Goal: Check status: Check status

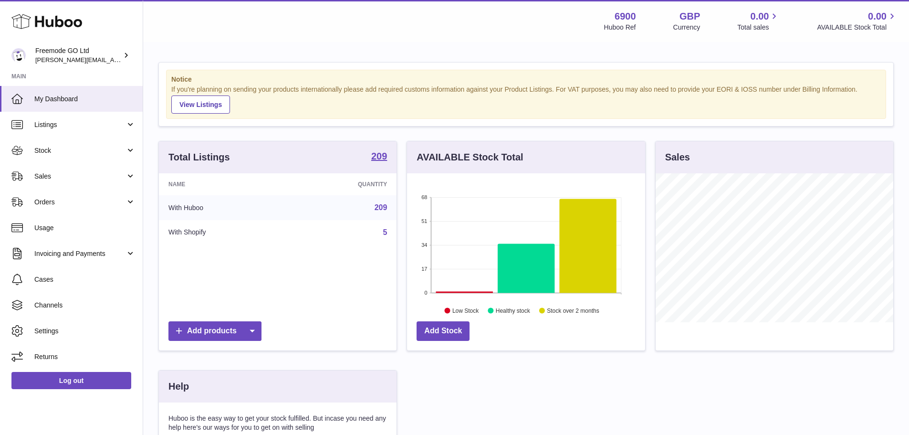
scroll to position [149, 238]
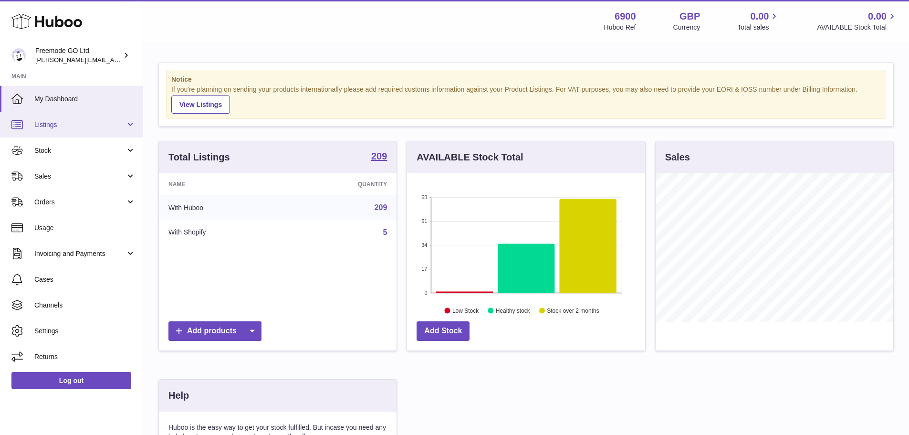
click at [78, 123] on span "Listings" at bounding box center [79, 124] width 91 height 9
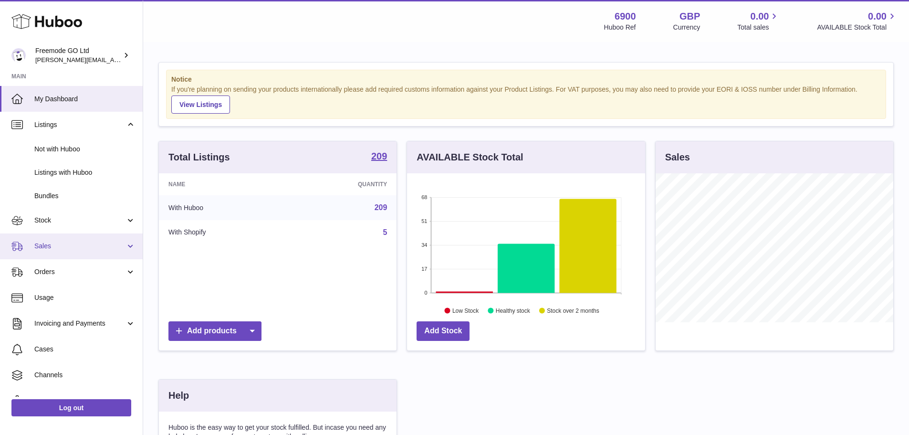
click at [43, 234] on link "Sales" at bounding box center [71, 246] width 143 height 26
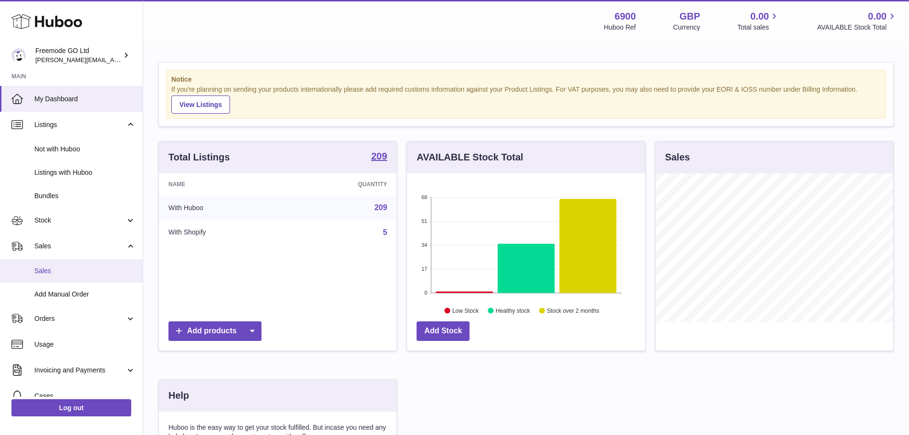
click at [63, 274] on span "Sales" at bounding box center [84, 270] width 101 height 9
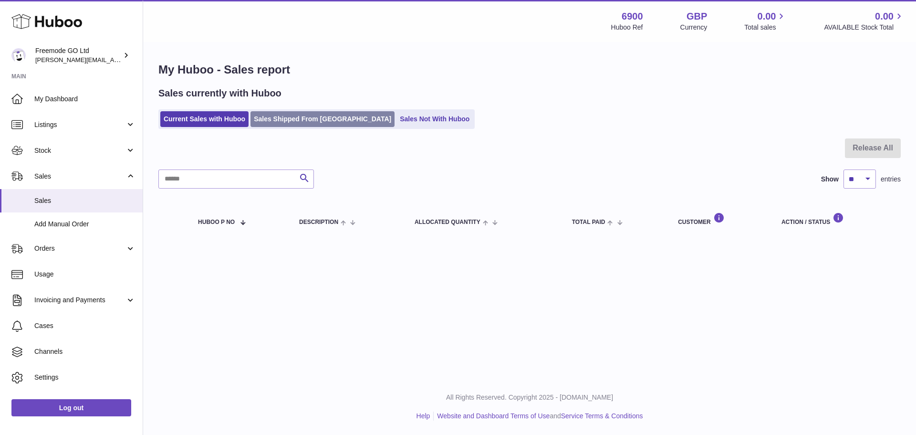
click at [280, 112] on link "Sales Shipped From [GEOGRAPHIC_DATA]" at bounding box center [322, 119] width 144 height 16
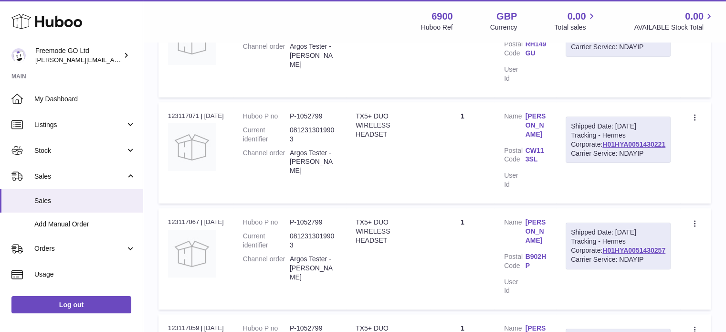
scroll to position [230, 0]
click at [624, 147] on link "H01HYA0051430221" at bounding box center [633, 144] width 63 height 8
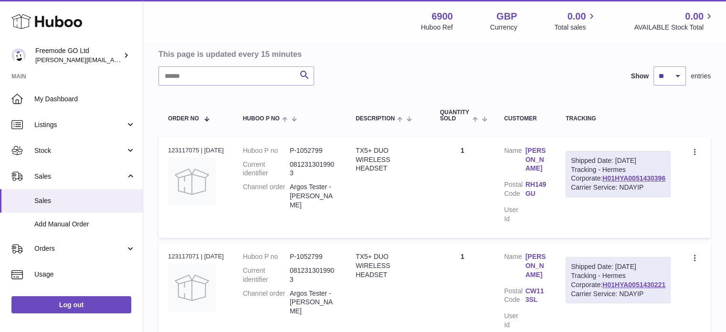
scroll to position [91, 0]
click at [675, 67] on select "** ** **" at bounding box center [669, 74] width 32 height 19
select select "**"
click at [653, 65] on select "** ** **" at bounding box center [669, 74] width 32 height 19
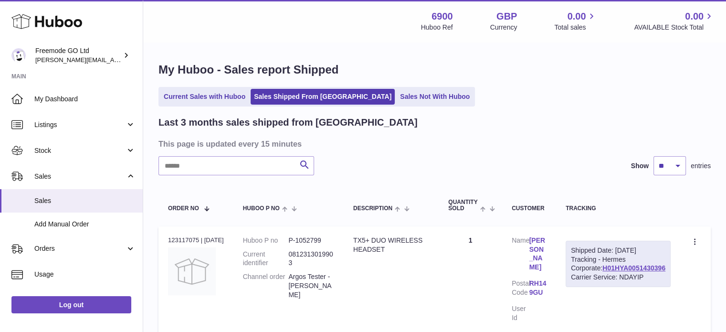
click at [669, 284] on div "Shipped Date: 19th Aug 2025 Tracking - Hermes Corporate: H01HYA0051430396 Carri…" at bounding box center [617, 263] width 105 height 47
drag, startPoint x: 667, startPoint y: 285, endPoint x: 597, endPoint y: 286, distance: 69.6
click at [597, 286] on div "Shipped Date: 19th Aug 2025 Tracking - Hermes Corporate: H01HYA0051430396 Carri…" at bounding box center [617, 263] width 105 height 47
copy link "H01HYA0051430396"
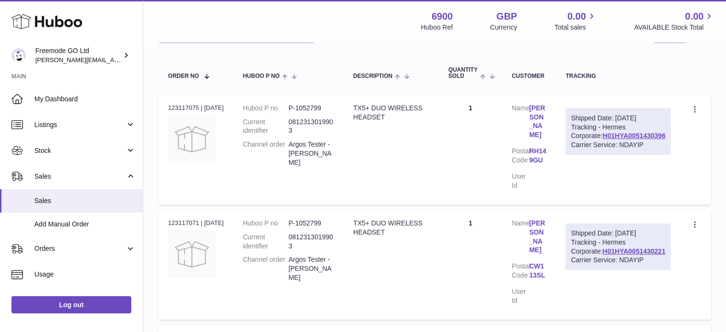
scroll to position [134, 0]
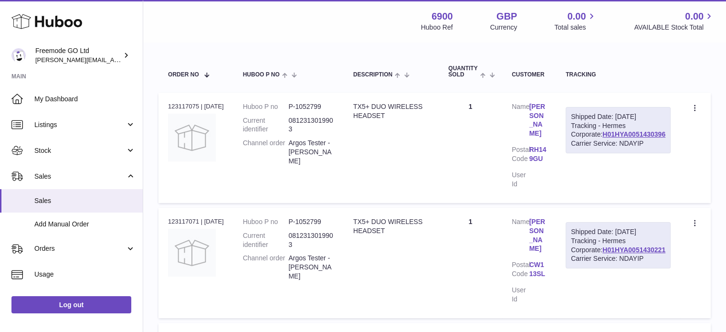
drag, startPoint x: 666, startPoint y: 257, endPoint x: 600, endPoint y: 258, distance: 65.8
click at [600, 258] on div "Shipped Date: 19th Aug 2025 Tracking - Hermes Corporate: H01HYA0051430221 Carri…" at bounding box center [617, 245] width 105 height 47
copy link "H01HYA0051430221"
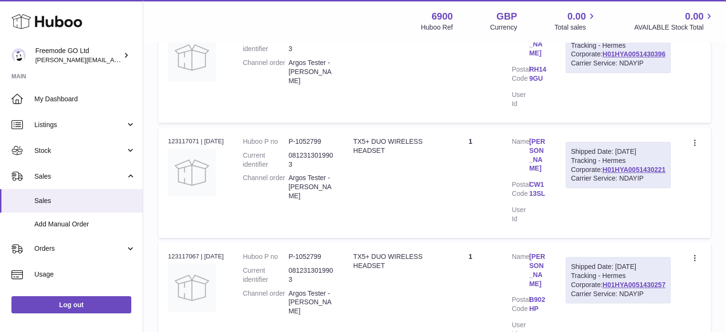
scroll to position [237, 0]
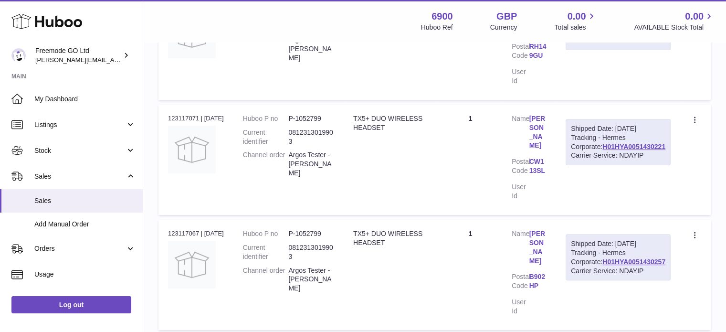
drag, startPoint x: 672, startPoint y: 261, endPoint x: 598, endPoint y: 262, distance: 73.9
click at [598, 262] on td "Shipped Date: 19th Aug 2025 Tracking - Hermes Corporate: H01HYA0051430257 Carri…" at bounding box center [618, 274] width 124 height 110
copy link "H01HYA0051430257"
drag, startPoint x: 669, startPoint y: 251, endPoint x: 600, endPoint y: 252, distance: 69.2
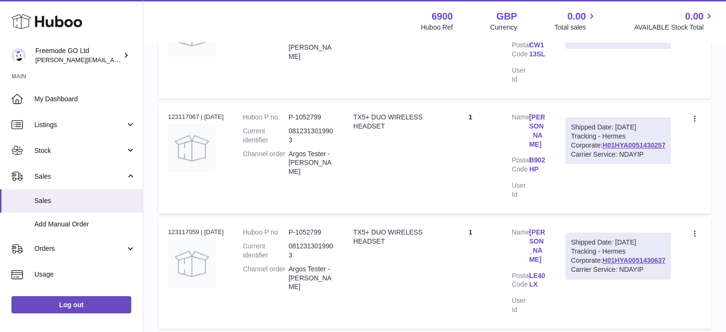
click at [600, 252] on div "Shipped Date: 19th Aug 2025 Tracking - Hermes Corporate: H01HYA0051430637 Carri…" at bounding box center [617, 255] width 105 height 47
copy link "H01HYA0051430637"
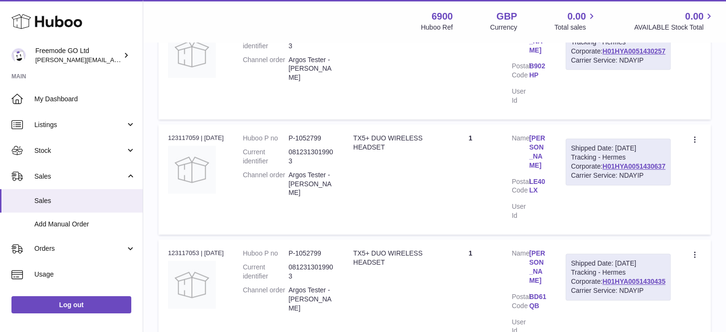
scroll to position [450, 0]
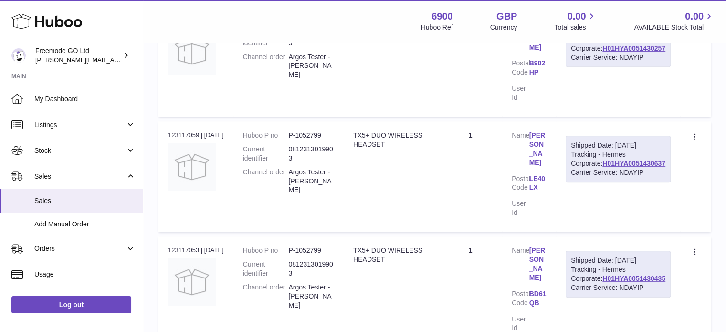
drag, startPoint x: 668, startPoint y: 260, endPoint x: 597, endPoint y: 261, distance: 71.1
click at [597, 261] on div "Shipped Date: 19th Aug 2025 Tracking - Hermes Corporate: H01HYA0051430435 Carri…" at bounding box center [617, 273] width 105 height 47
copy link "H01HYA0051430435"
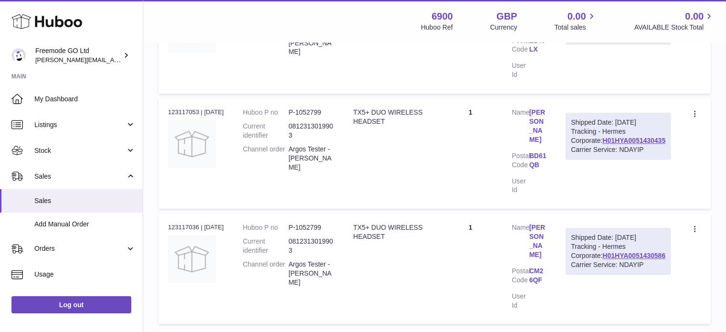
scroll to position [591, 0]
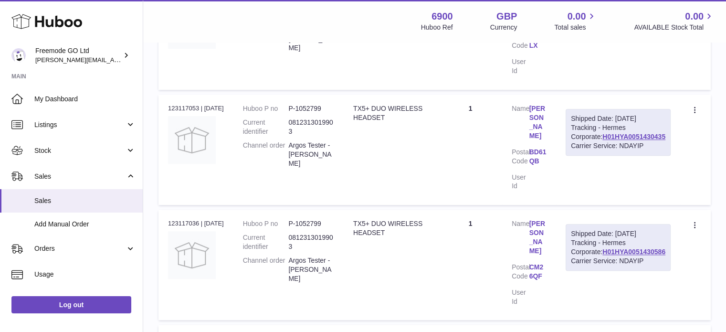
drag, startPoint x: 670, startPoint y: 227, endPoint x: 597, endPoint y: 228, distance: 72.5
click at [597, 228] on td "Shipped Date: 19th Aug 2025 Tracking - Hermes Corporate: H01HYA0051430586 Carri…" at bounding box center [618, 264] width 124 height 110
copy link "H01HYA0051430586"
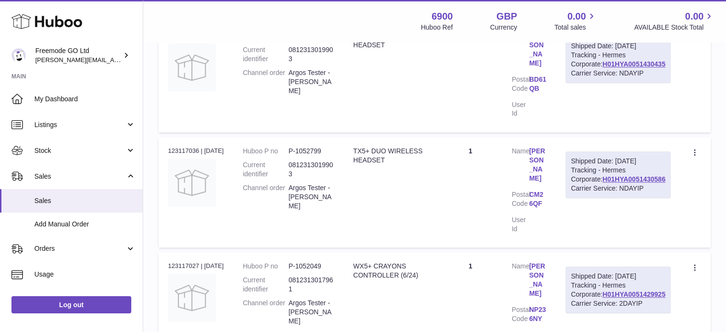
scroll to position [664, 0]
drag, startPoint x: 670, startPoint y: 259, endPoint x: 603, endPoint y: 261, distance: 66.8
click at [603, 266] on div "Shipped Date: 19th Aug 2025 Tracking - Hermes Corporate: H01HYA0051429925 Carri…" at bounding box center [617, 289] width 105 height 47
copy link "H01HYA0051429925"
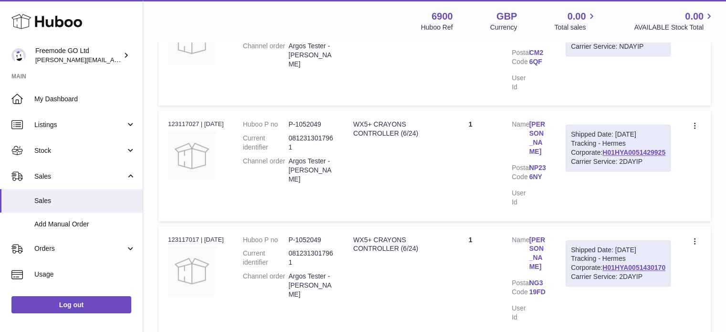
scroll to position [825, 0]
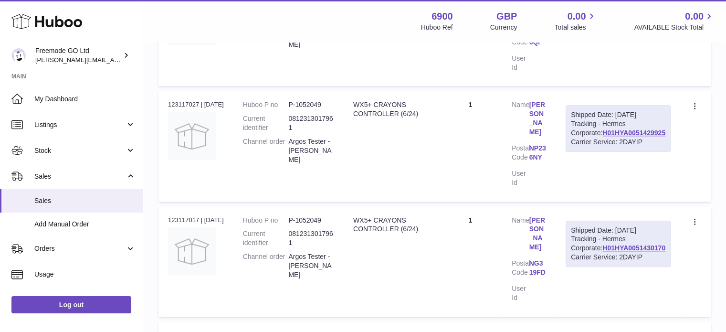
click at [628, 220] on div "Shipped Date: 19th Aug 2025 Tracking - Hermes Corporate: H01HYA0051430170 Carri…" at bounding box center [617, 243] width 105 height 47
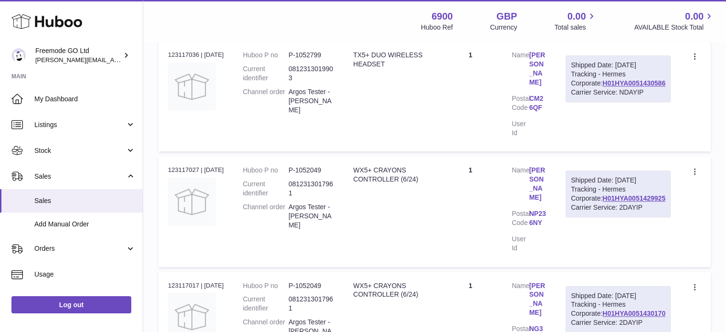
scroll to position [766, 0]
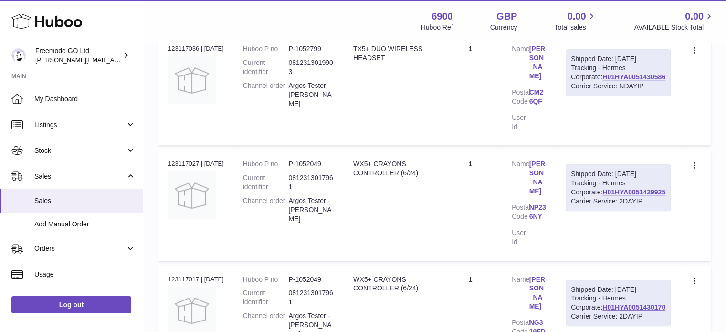
click at [667, 280] on div "Shipped Date: 19th Aug 2025 Tracking - Hermes Corporate: H01HYA0051430170 Carri…" at bounding box center [617, 303] width 105 height 47
drag, startPoint x: 667, startPoint y: 262, endPoint x: 599, endPoint y: 267, distance: 68.8
click at [599, 280] on div "Shipped Date: 19th Aug 2025 Tracking - Hermes Corporate: H01HYA0051430170 Carri…" at bounding box center [617, 303] width 105 height 47
copy link "H01HYA0051430170"
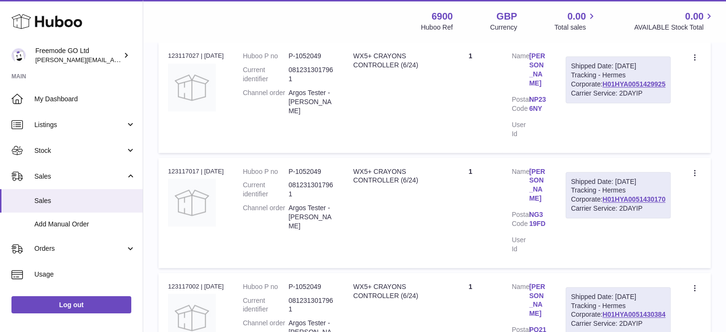
scroll to position [916, 0]
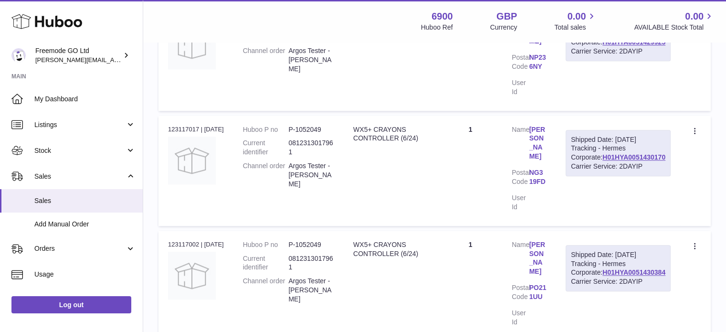
drag, startPoint x: 671, startPoint y: 218, endPoint x: 665, endPoint y: 219, distance: 5.6
click at [665, 230] on td "Shipped Date: 19th Aug 2025 Tracking - Hermes Corporate: H01HYA0051430384 Carri…" at bounding box center [618, 285] width 124 height 110
copy div "H01HYA0051430384"
click at [609, 268] on link "H01HYA0051430384" at bounding box center [633, 272] width 63 height 8
copy div "H01HYA0051430384"
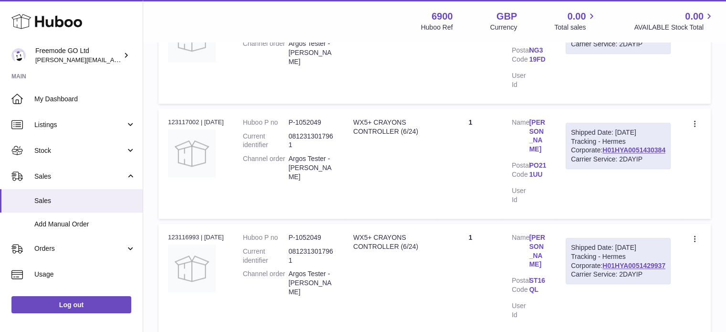
scroll to position [1041, 0]
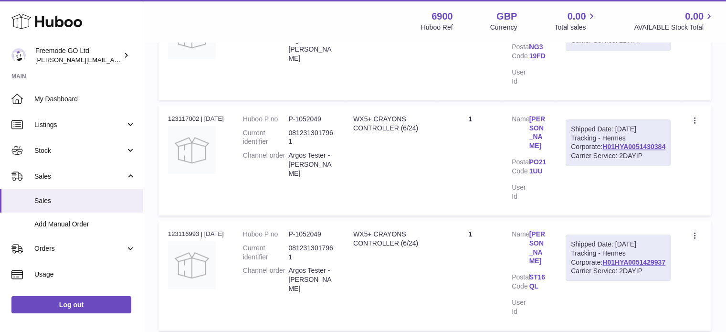
drag, startPoint x: 670, startPoint y: 201, endPoint x: 600, endPoint y: 205, distance: 70.2
click at [600, 220] on td "Shipped Date: 19th Aug 2025 Tracking - Hermes Corporate: H01HYA0051429937 Carri…" at bounding box center [618, 275] width 124 height 110
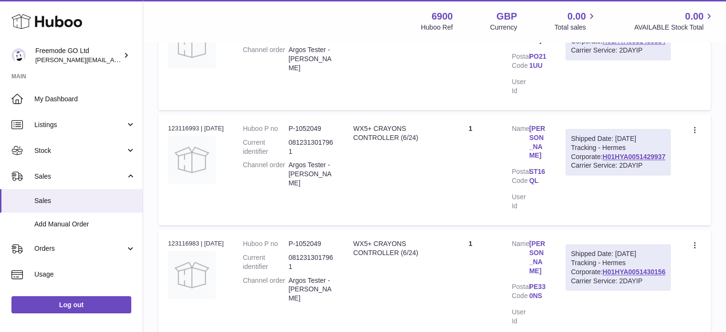
scroll to position [1157, 0]
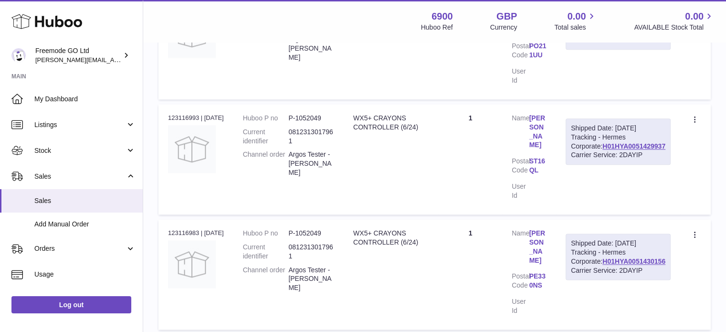
drag, startPoint x: 668, startPoint y: 196, endPoint x: 585, endPoint y: 197, distance: 83.0
click at [585, 219] on tr "Order no 123116983 | 19th Aug Huboo P no P-1052049 Current identifier 081231301…" at bounding box center [434, 274] width 552 height 110
click at [673, 219] on td "Shipped Date: 19th Aug 2025 Tracking - Hermes Corporate: H01HYA0051430156 Carri…" at bounding box center [618, 274] width 124 height 110
drag, startPoint x: 673, startPoint y: 193, endPoint x: 622, endPoint y: 193, distance: 51.0
click at [622, 219] on td "Shipped Date: 19th Aug 2025 Tracking - Hermes Corporate: H01HYA0051430156 Carri…" at bounding box center [618, 274] width 124 height 110
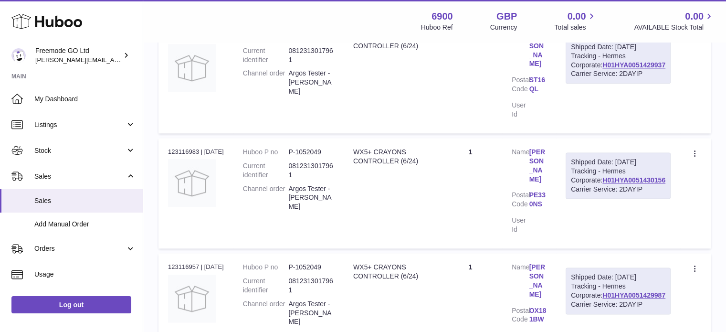
scroll to position [1256, 0]
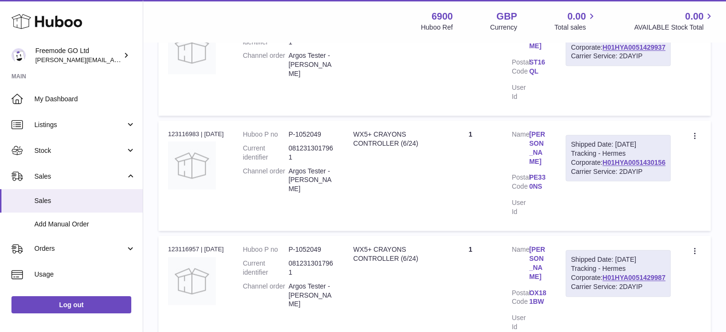
drag, startPoint x: 668, startPoint y: 201, endPoint x: 599, endPoint y: 202, distance: 69.2
click at [599, 249] on div "Shipped Date: 19th Aug 2025 Tracking - Hermes Corporate: H01HYA0051429987 Carri…" at bounding box center [617, 272] width 105 height 47
drag, startPoint x: 625, startPoint y: 196, endPoint x: 634, endPoint y: 200, distance: 9.8
drag, startPoint x: 665, startPoint y: 310, endPoint x: 599, endPoint y: 308, distance: 65.8
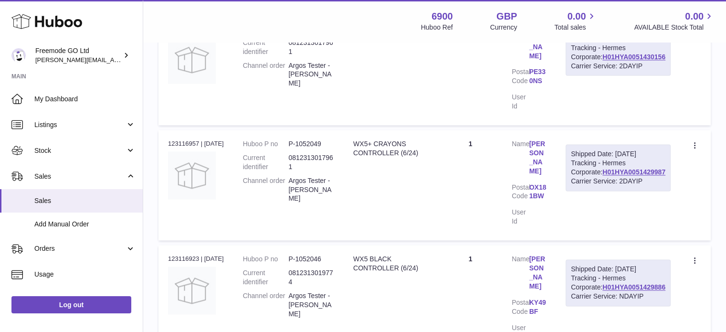
scroll to position [1372, 0]
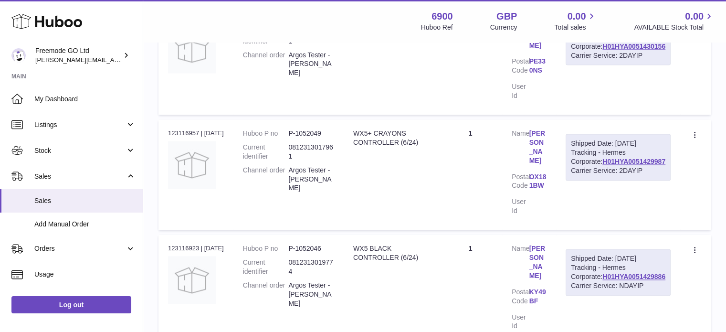
drag, startPoint x: 670, startPoint y: 296, endPoint x: 603, endPoint y: 303, distance: 66.7
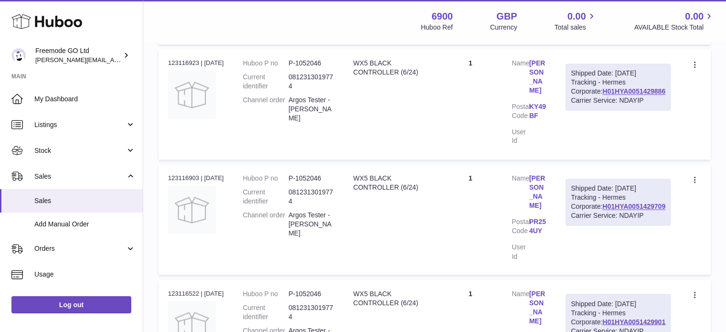
scroll to position [1569, 0]
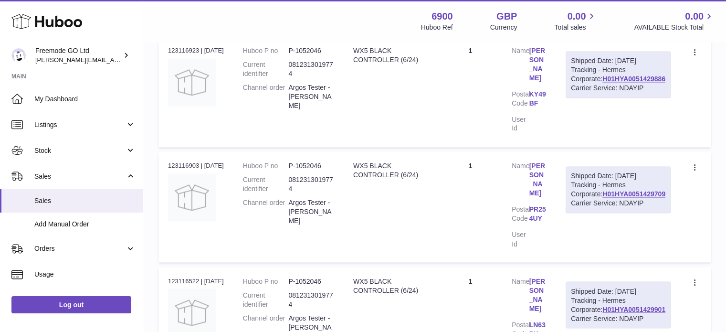
drag, startPoint x: 648, startPoint y: 213, endPoint x: 719, endPoint y: 205, distance: 72.0
click at [719, 205] on div "My Huboo - Sales report Shipped Current Sales with Huboo Sales Shipped From Hub…" at bounding box center [434, 34] width 582 height 3120
drag, startPoint x: 673, startPoint y: 205, endPoint x: 600, endPoint y: 210, distance: 73.6
click at [600, 267] on td "Shipped Date: 19th Aug 2025 Tracking - Hermes Corporate: H01HYA0051429901 Carri…" at bounding box center [618, 322] width 124 height 110
drag, startPoint x: 670, startPoint y: 100, endPoint x: 601, endPoint y: 103, distance: 68.3
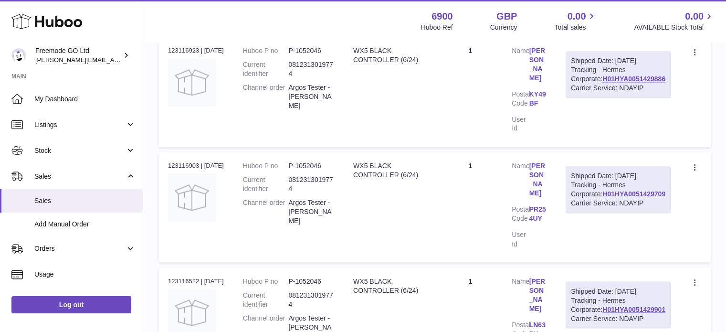
click at [601, 166] on div "Shipped Date: 19th Aug 2025 Tracking - Hermes Corporate: H01HYA0051429709 Carri…" at bounding box center [617, 189] width 105 height 47
drag, startPoint x: 668, startPoint y: 315, endPoint x: 597, endPoint y: 314, distance: 70.6
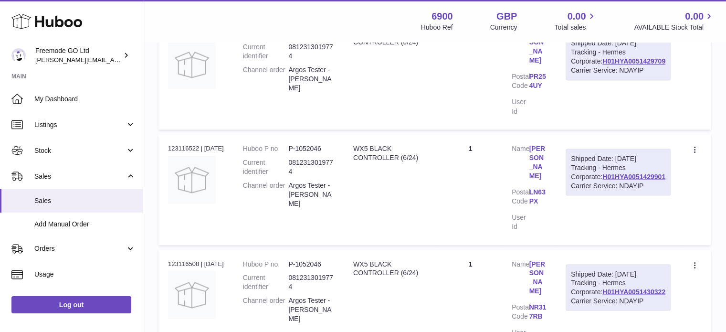
scroll to position [1734, 0]
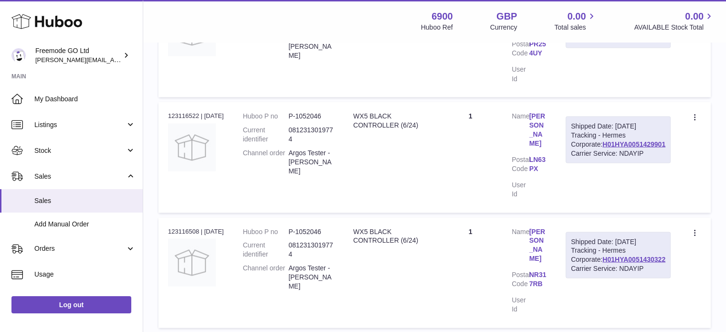
drag, startPoint x: 670, startPoint y: 256, endPoint x: 602, endPoint y: 259, distance: 67.8
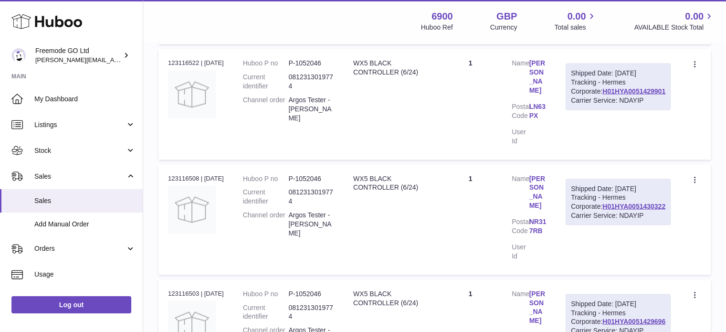
scroll to position [1792, 0]
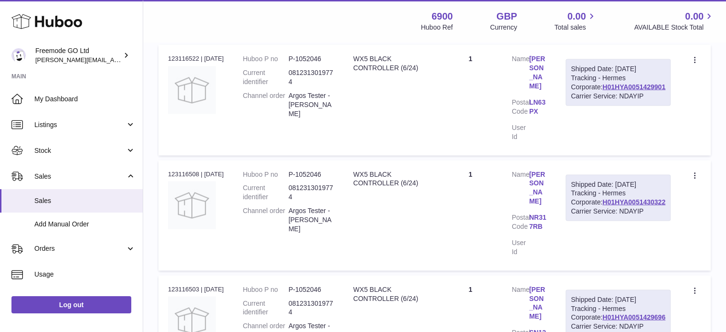
drag, startPoint x: 668, startPoint y: 306, endPoint x: 603, endPoint y: 304, distance: 64.4
